Goal: Find specific page/section: Find specific page/section

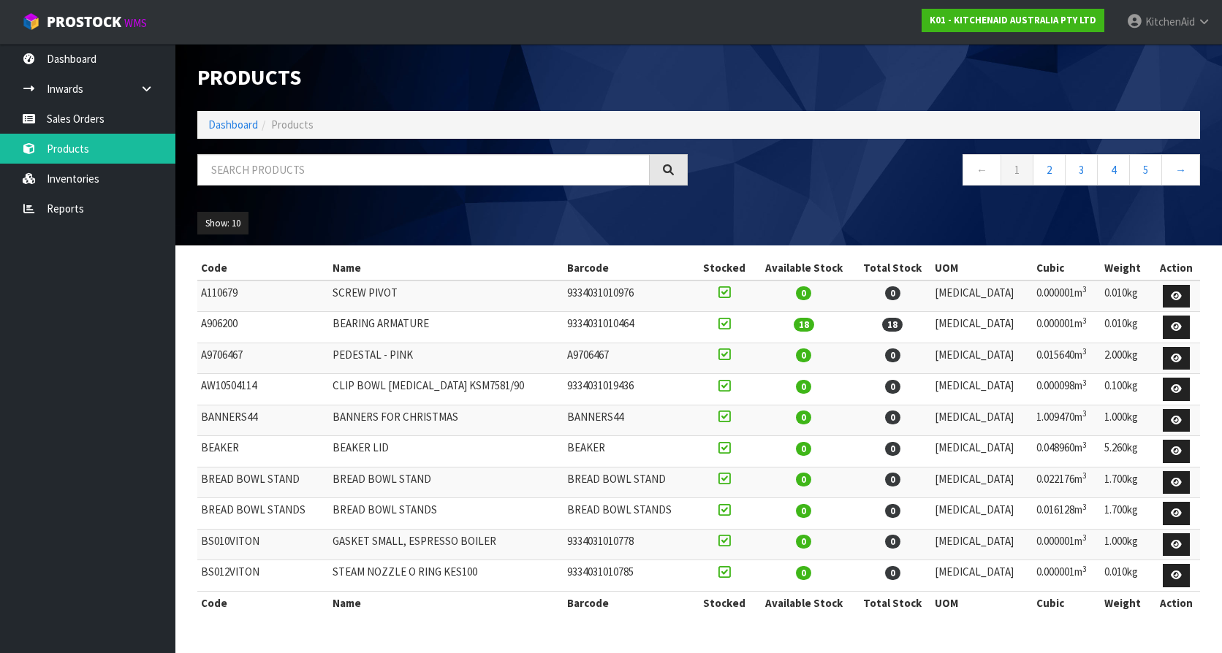
click at [352, 153] on div "Products Import Products Drop file here to import csv template Dashboard Produc…" at bounding box center [698, 145] width 1024 height 202
click at [342, 172] on input "text" at bounding box center [423, 169] width 452 height 31
paste input "W11319172"
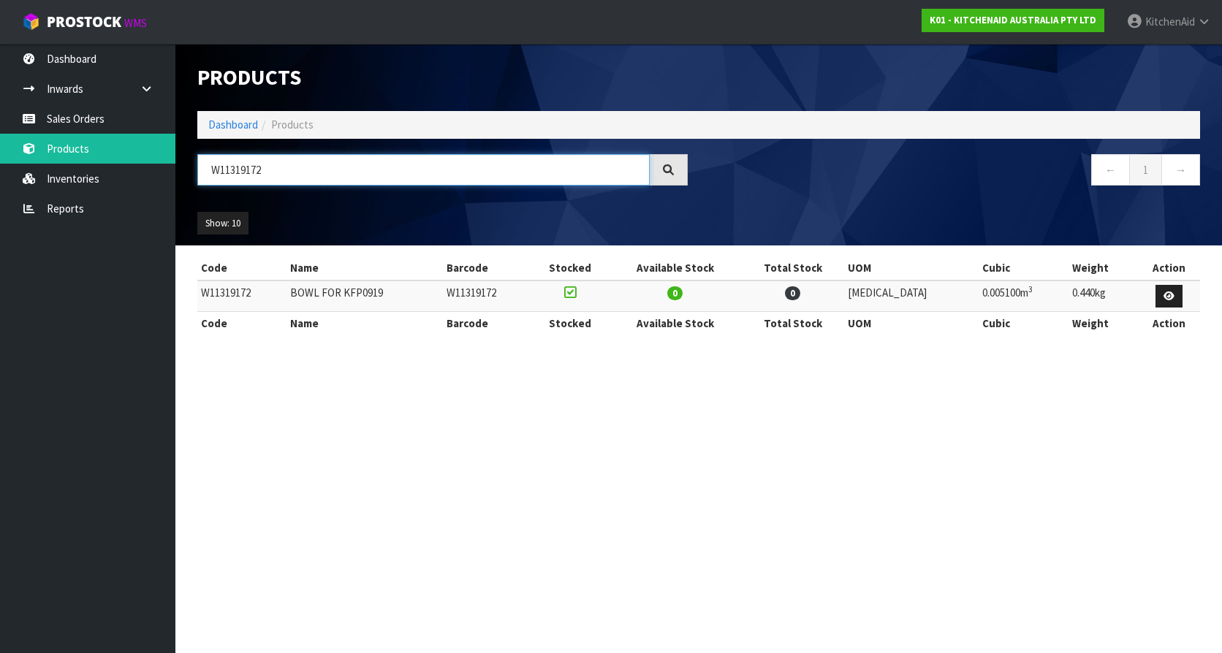
type input "W11319172"
click at [237, 292] on td "W11319172" at bounding box center [241, 296] width 89 height 31
click at [291, 435] on section "Products Import Products Drop file here to import csv template Dashboard Produc…" at bounding box center [611, 326] width 1222 height 653
click at [242, 292] on td "W11319172" at bounding box center [241, 296] width 89 height 31
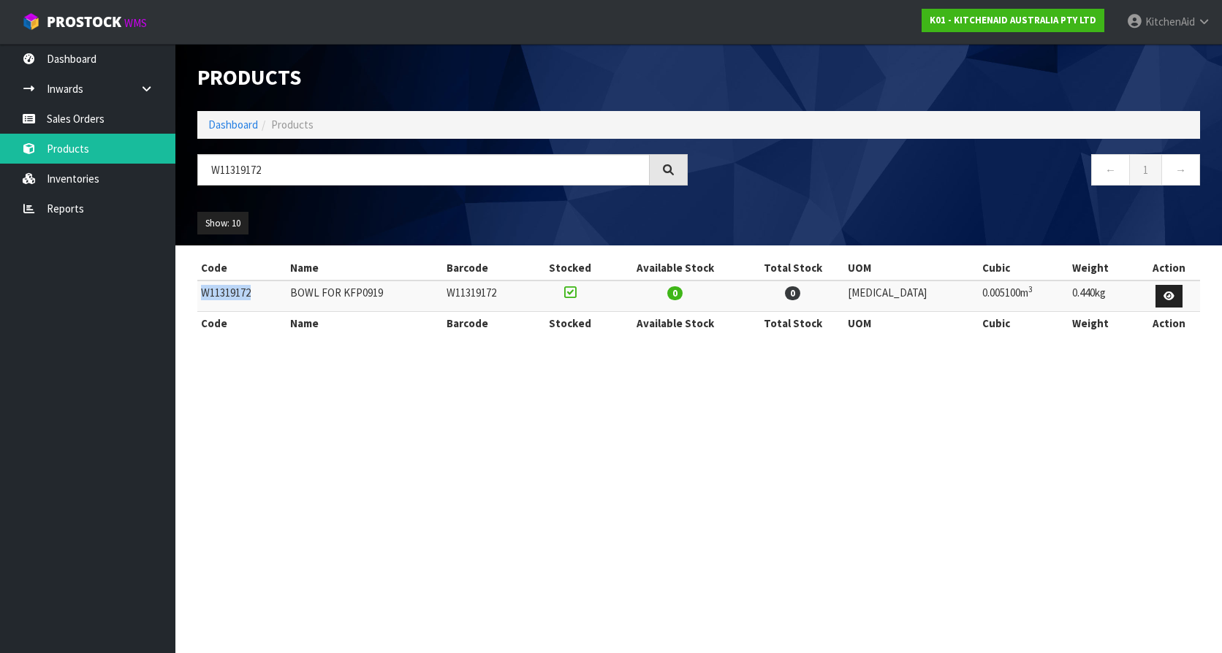
click at [242, 292] on td "W11319172" at bounding box center [241, 296] width 89 height 31
drag, startPoint x: 242, startPoint y: 292, endPoint x: 270, endPoint y: 391, distance: 102.5
click at [270, 391] on section "Products Import Products Drop file here to import csv template Dashboard Produc…" at bounding box center [611, 326] width 1222 height 653
click at [229, 294] on td "W11319172" at bounding box center [241, 296] width 89 height 31
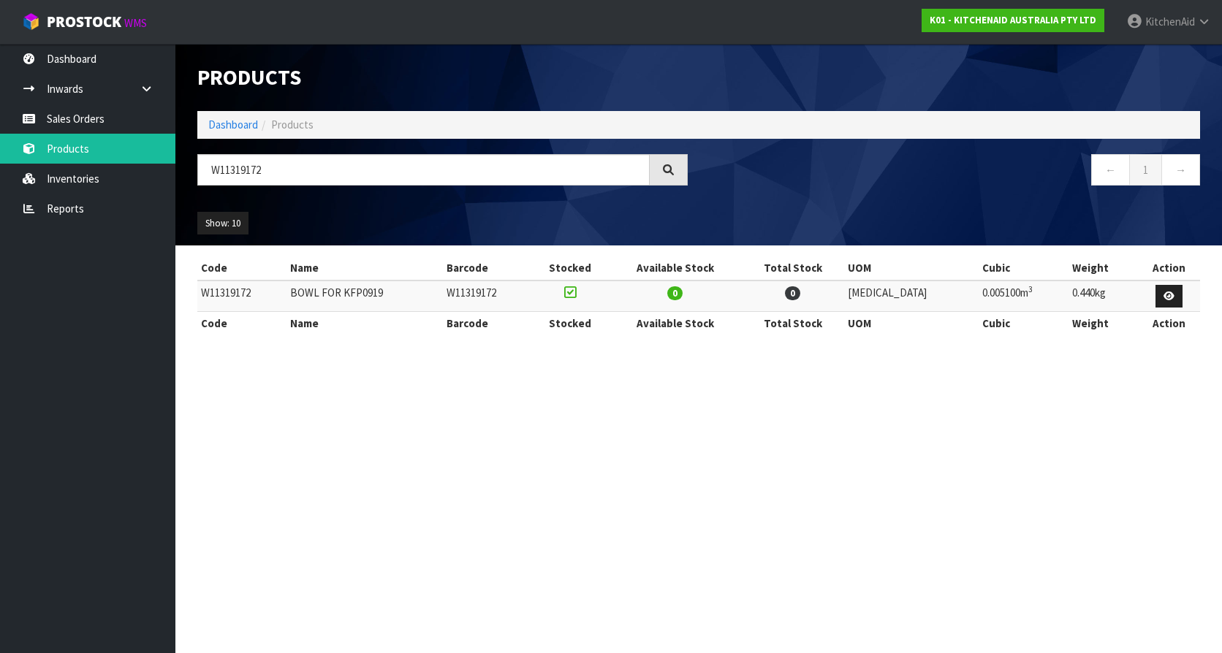
drag, startPoint x: 229, startPoint y: 294, endPoint x: 131, endPoint y: 417, distance: 157.5
click at [156, 422] on ul "Dashboard Inwards Purchase Orders Receipts Sales Orders Products Inventories Re…" at bounding box center [87, 348] width 175 height 609
